Goal: Navigation & Orientation: Find specific page/section

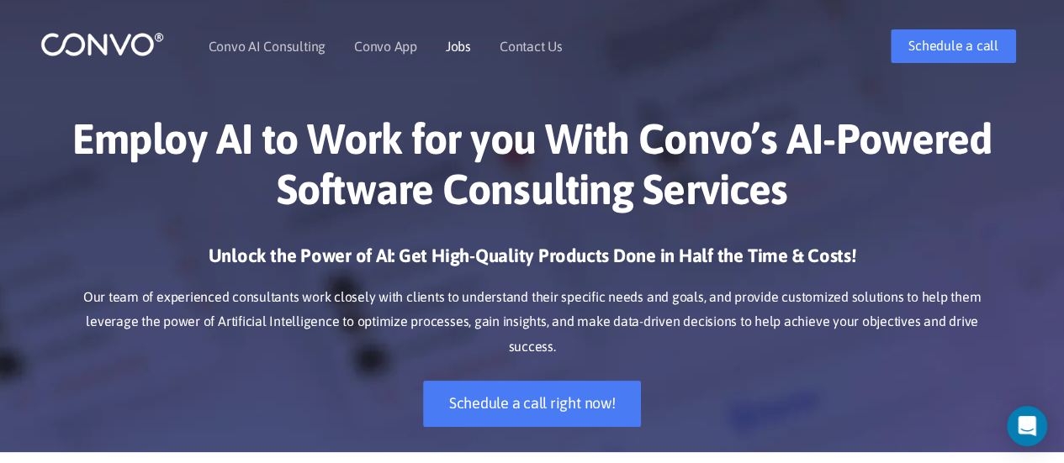
click at [457, 46] on link "Jobs" at bounding box center [458, 46] width 25 height 13
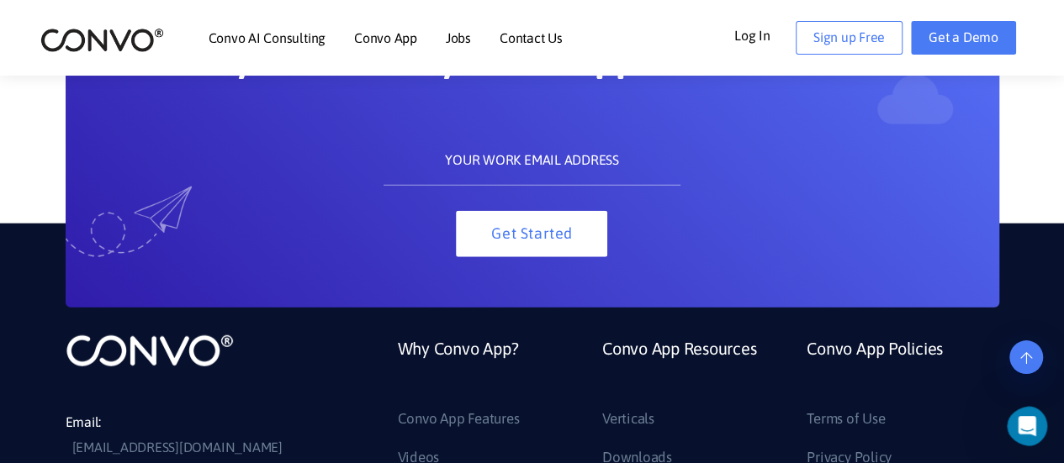
scroll to position [1934, 0]
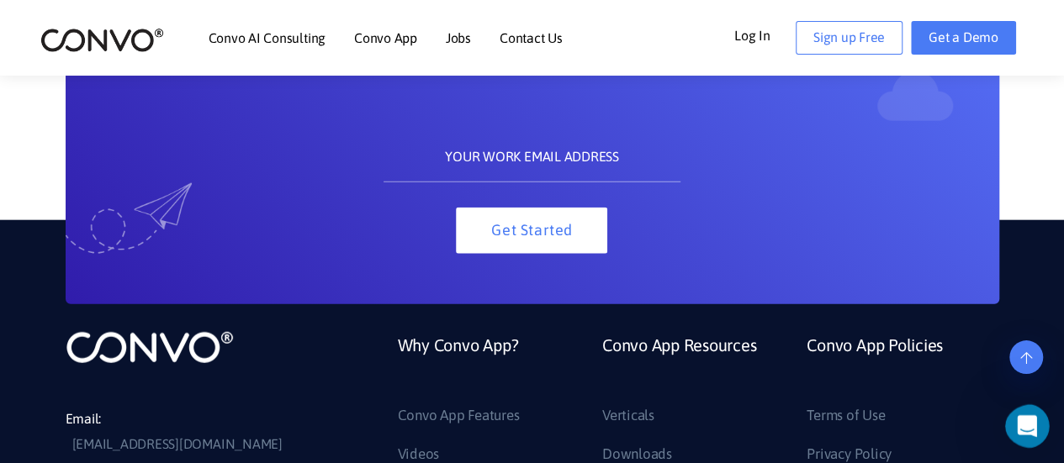
click at [1041, 418] on div "Open Intercom Messenger" at bounding box center [1023, 423] width 55 height 55
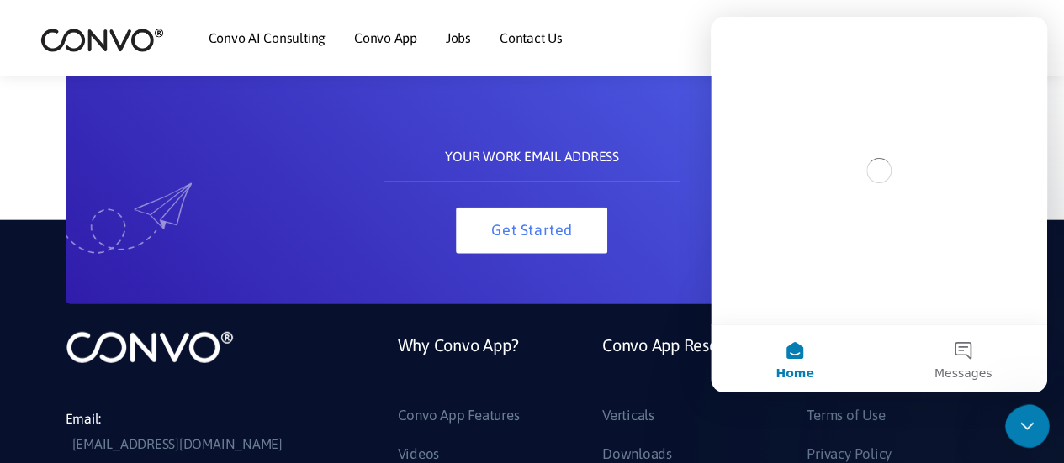
scroll to position [0, 0]
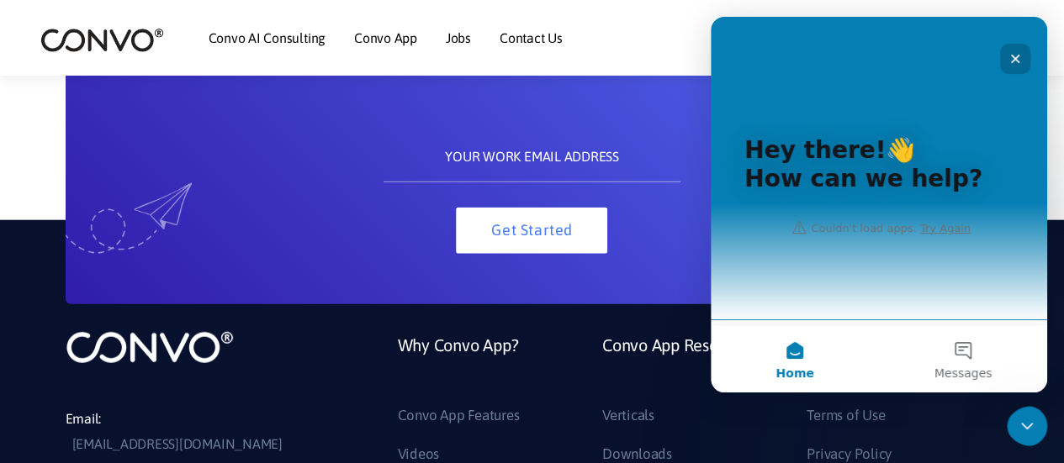
click at [1011, 50] on div "Close" at bounding box center [1015, 59] width 30 height 30
